Goal: Find specific page/section: Find specific page/section

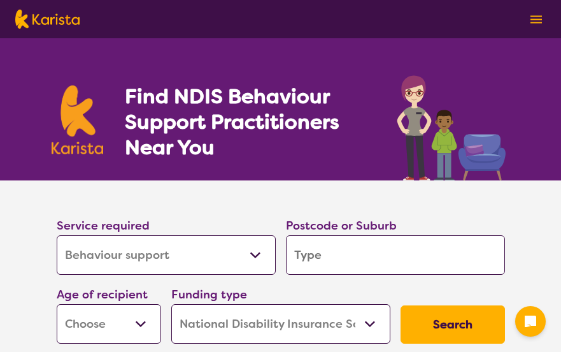
select select "Behaviour support"
select select "NDIS"
select select "Behaviour support"
select select "NDIS"
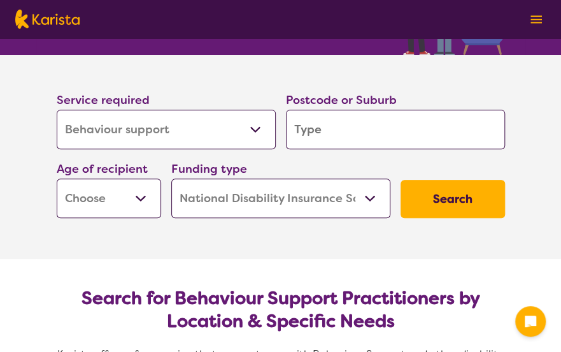
scroll to position [130, 0]
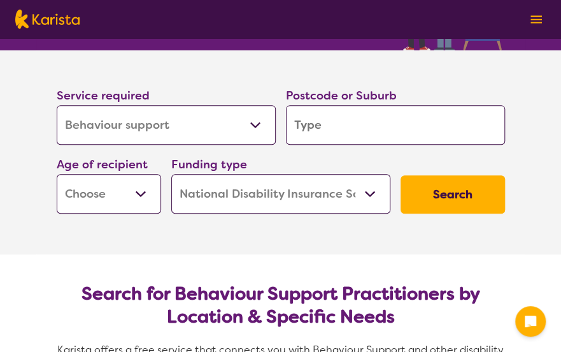
click at [97, 131] on select "Allied Health Assistant Assessment ([MEDICAL_DATA] or [MEDICAL_DATA]) Behaviour…" at bounding box center [166, 125] width 219 height 40
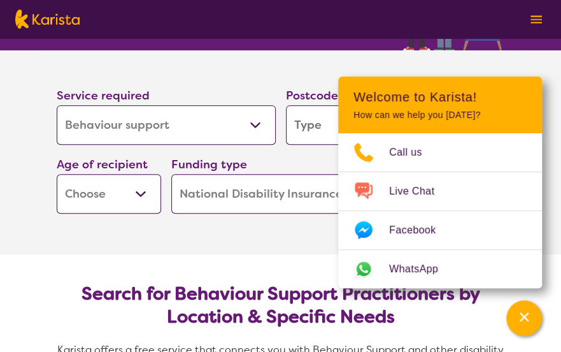
click at [97, 131] on select "Allied Health Assistant Assessment ([MEDICAL_DATA] or [MEDICAL_DATA]) Behaviour…" at bounding box center [166, 125] width 219 height 40
click at [296, 125] on input "search" at bounding box center [395, 125] width 219 height 40
type input "3"
type input "30"
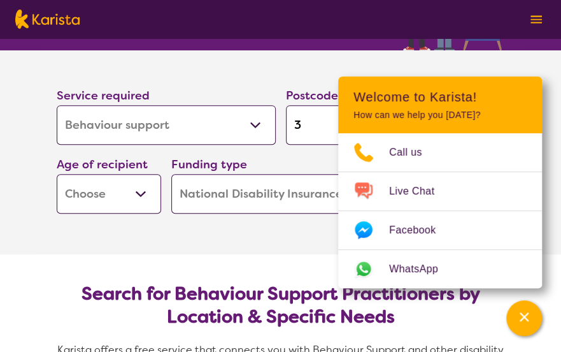
type input "30"
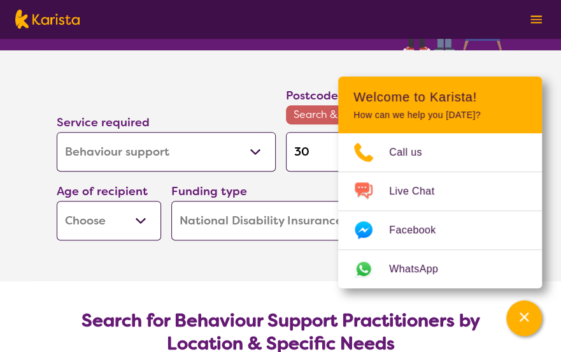
type input "303"
type input "3030"
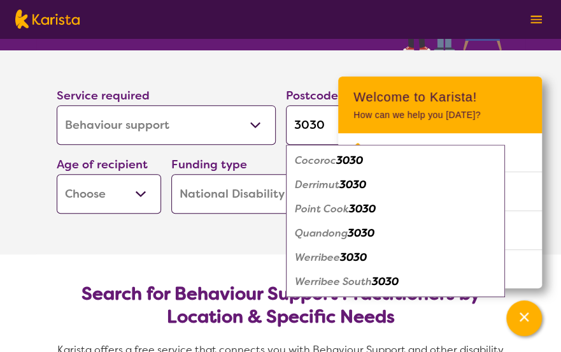
type input "3030"
click at [324, 206] on em "Point Cook" at bounding box center [322, 208] width 54 height 13
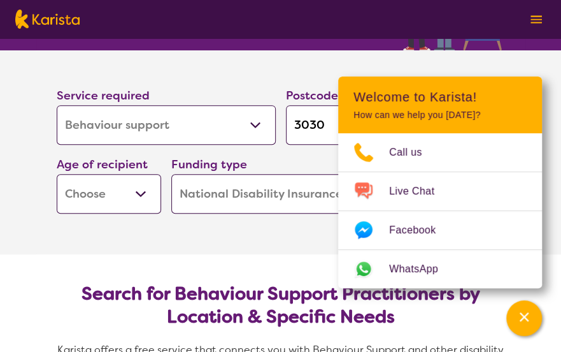
click at [270, 61] on section "Service required Allied Health Assistant Assessment ([MEDICAL_DATA] or [MEDICAL…" at bounding box center [280, 134] width 489 height 168
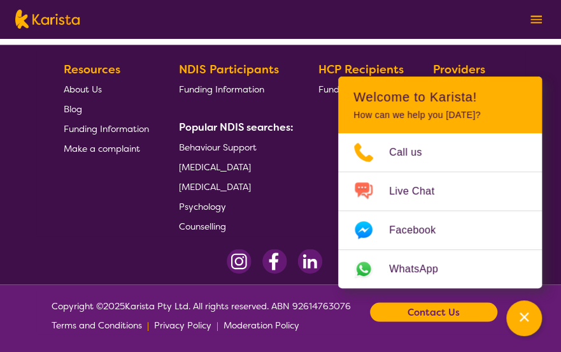
scroll to position [2284, 0]
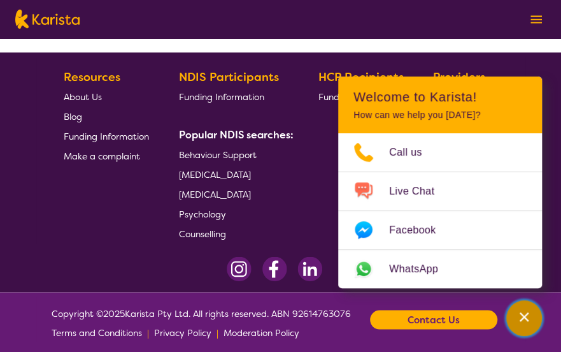
click at [533, 317] on div "Channel Menu" at bounding box center [524, 318] width 25 height 28
